Goal: Navigation & Orientation: Understand site structure

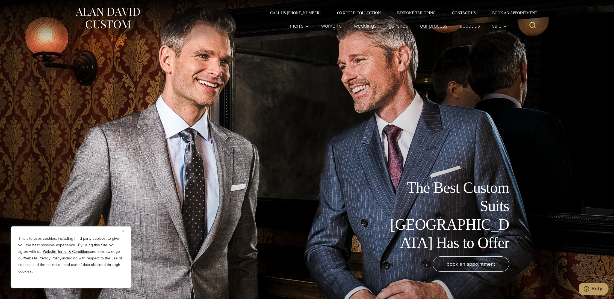
click at [431, 25] on link "Our Process" at bounding box center [434, 25] width 40 height 11
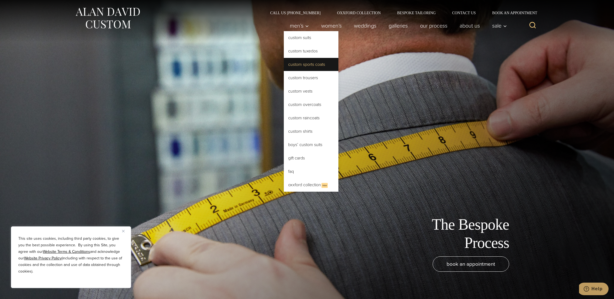
click at [301, 64] on link "Custom Sports Coats" at bounding box center [311, 64] width 55 height 13
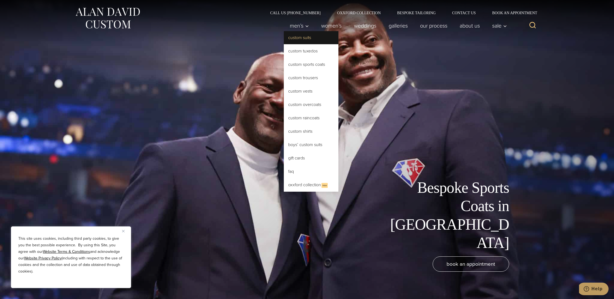
click at [298, 39] on link "Custom Suits" at bounding box center [311, 37] width 55 height 13
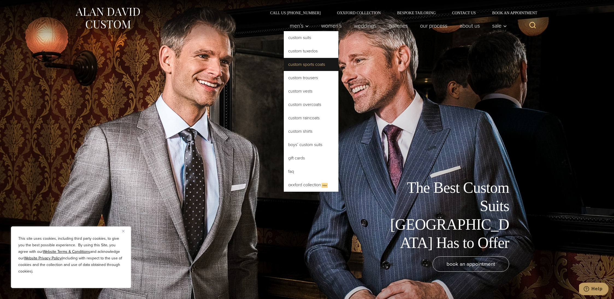
click at [306, 64] on link "Custom Sports Coats" at bounding box center [311, 64] width 55 height 13
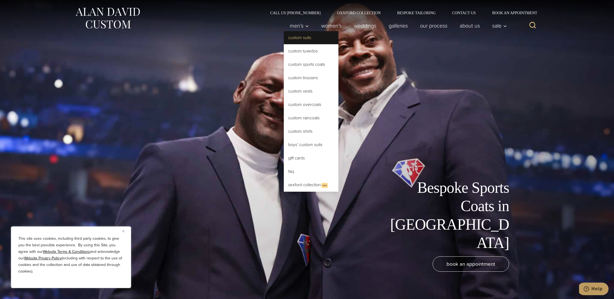
click at [302, 37] on link "Custom Suits" at bounding box center [311, 37] width 55 height 13
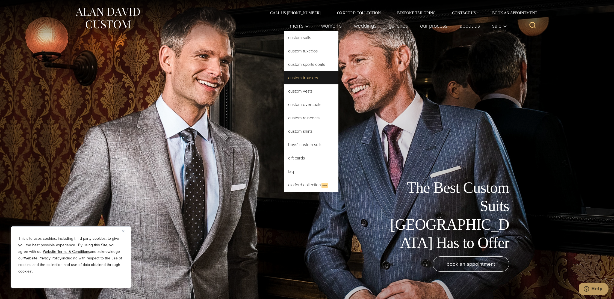
click at [300, 79] on link "Custom Trousers" at bounding box center [311, 77] width 55 height 13
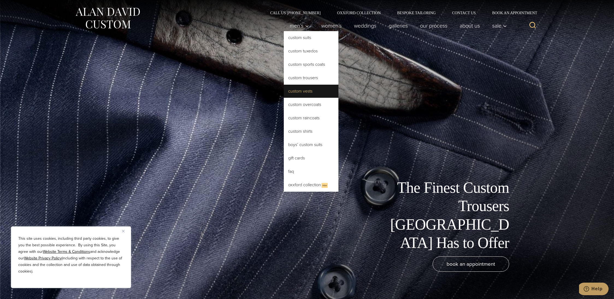
click at [294, 91] on link "Custom Vests" at bounding box center [311, 91] width 55 height 13
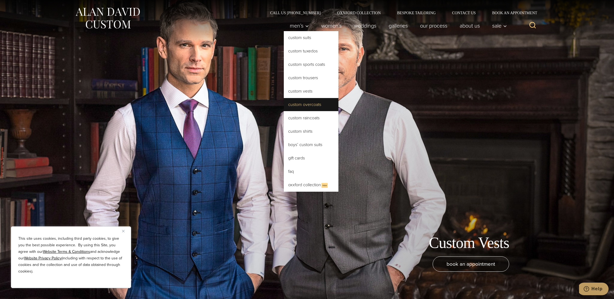
click at [294, 106] on link "Custom Overcoats" at bounding box center [311, 104] width 55 height 13
